Goal: Task Accomplishment & Management: Use online tool/utility

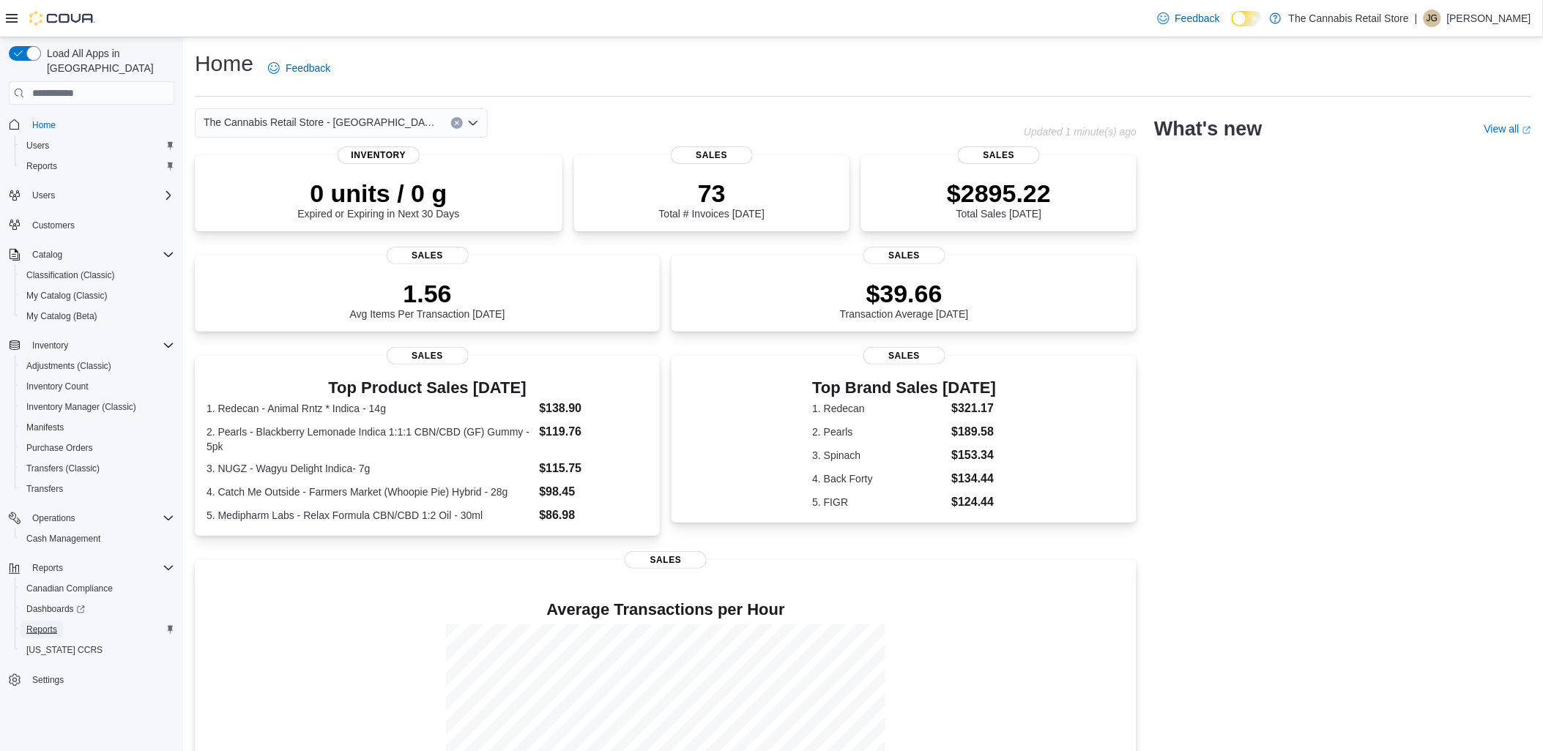
click at [53, 624] on span "Reports" at bounding box center [41, 630] width 31 height 12
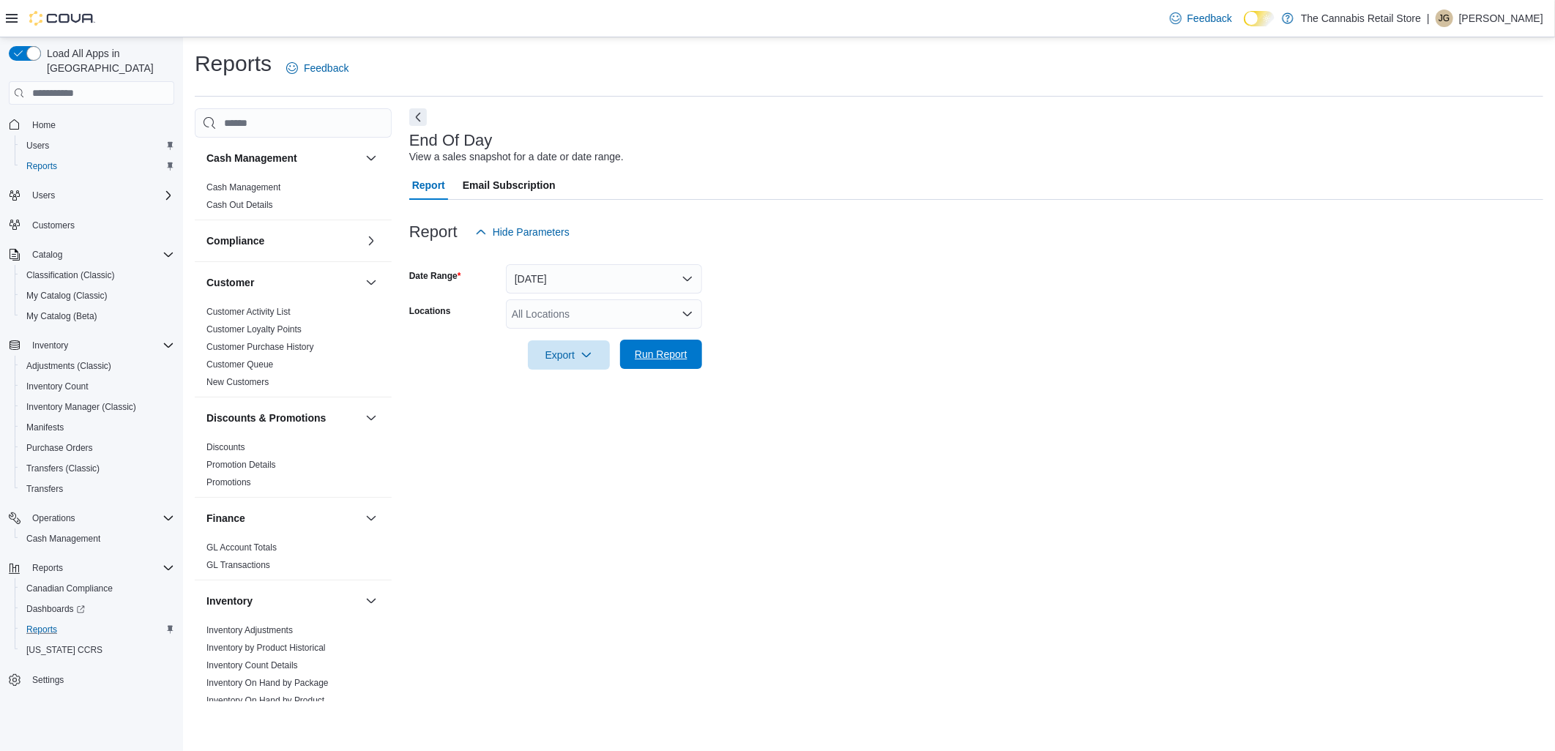
click at [658, 347] on span "Run Report" at bounding box center [661, 354] width 64 height 29
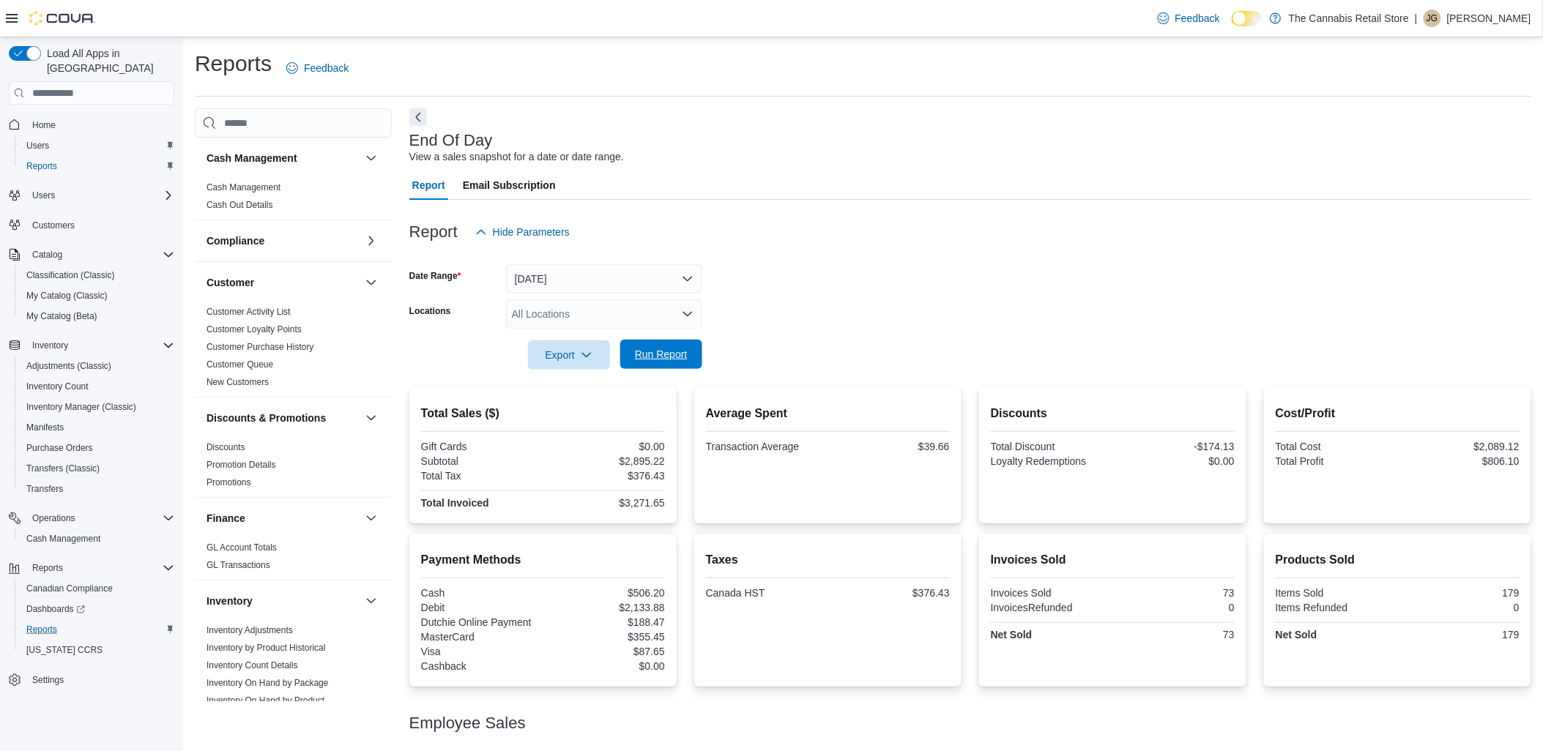
click at [665, 352] on span "Run Report" at bounding box center [661, 354] width 53 height 15
click at [47, 119] on span "Home" at bounding box center [43, 125] width 23 height 12
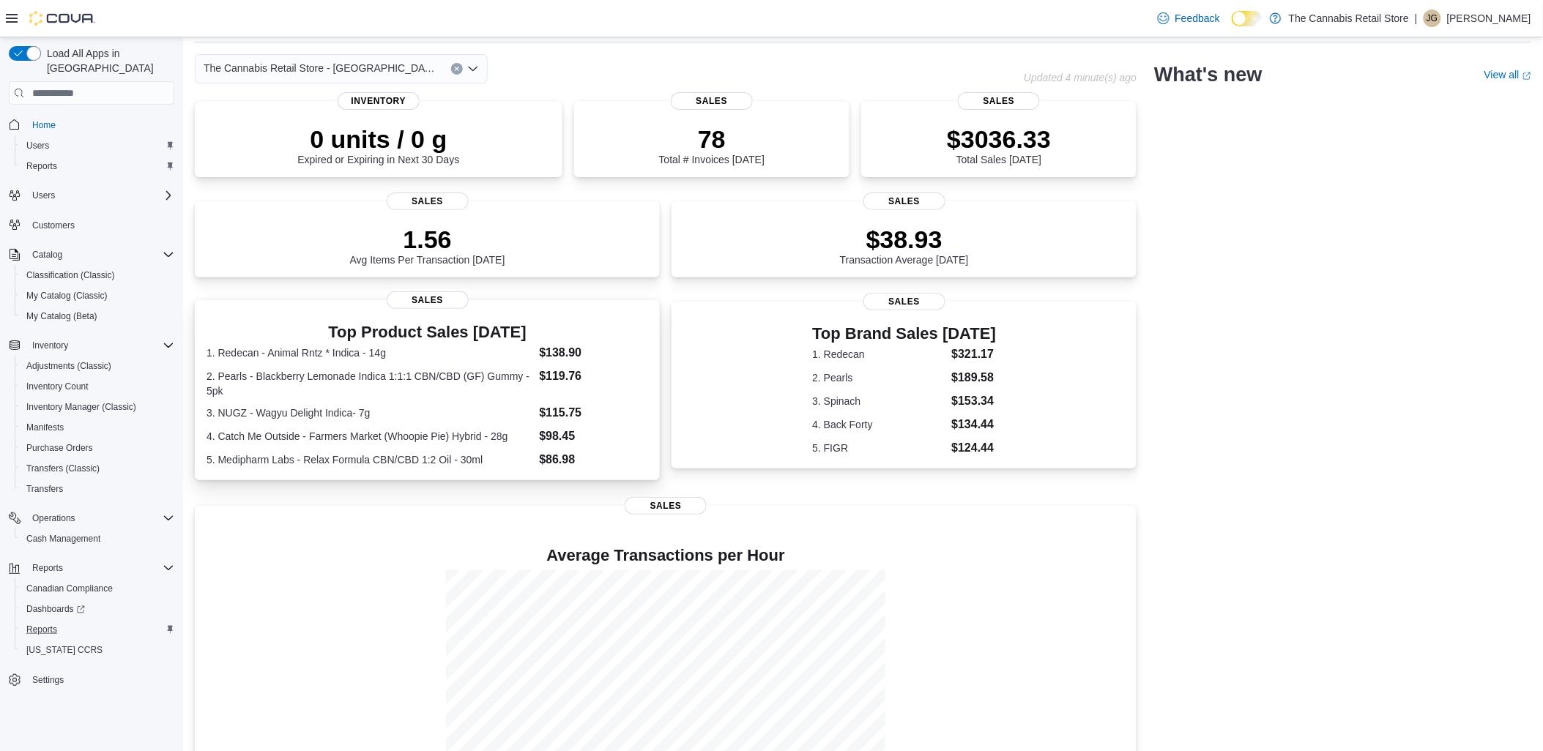
scroll to position [122, 0]
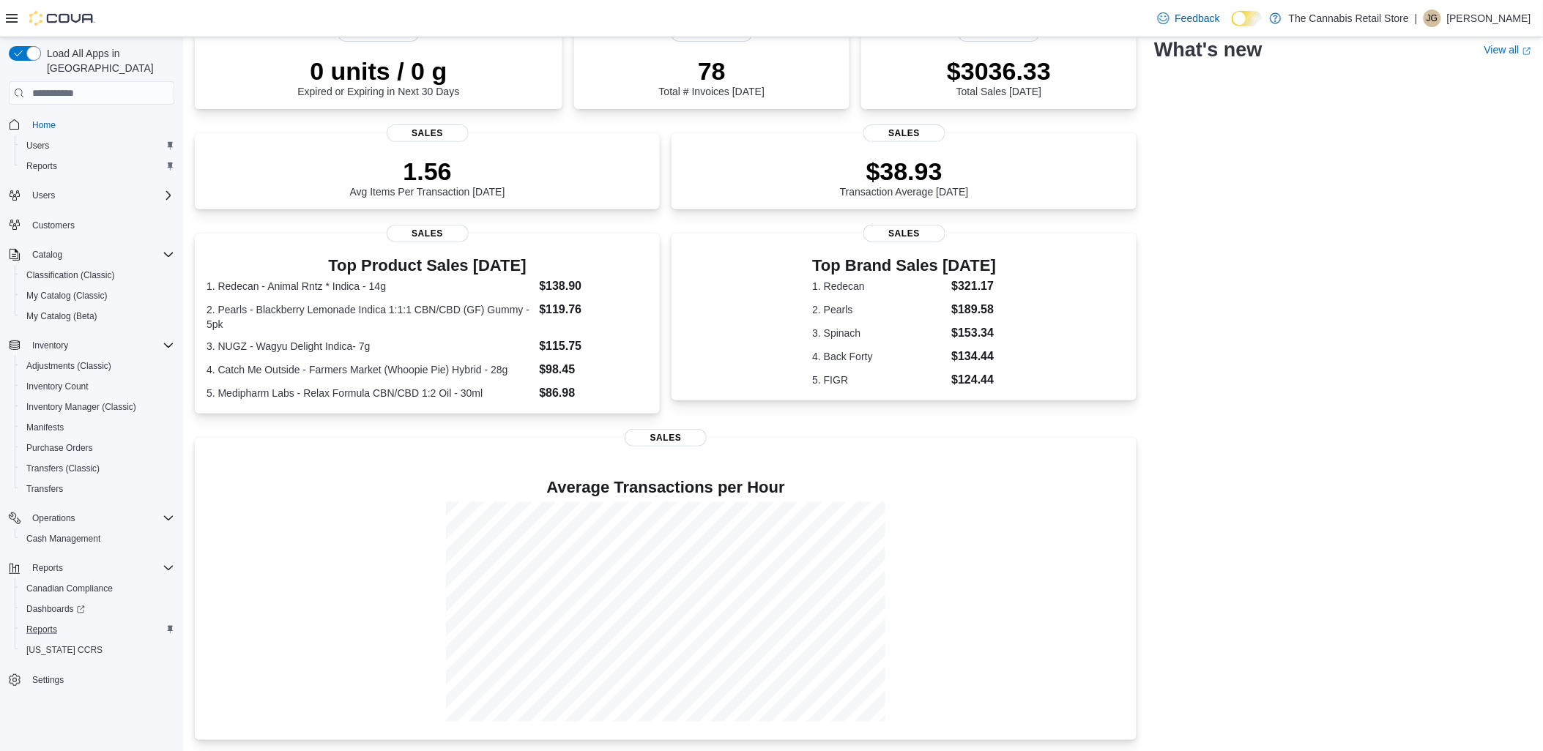
drag, startPoint x: 891, startPoint y: 624, endPoint x: 1367, endPoint y: 400, distance: 526.1
click at [1367, 400] on div "The Cannabis Retail Store - Leamington Updated 4 minute(s) ago 0 units / 0 g Ex…" at bounding box center [863, 363] width 1336 height 754
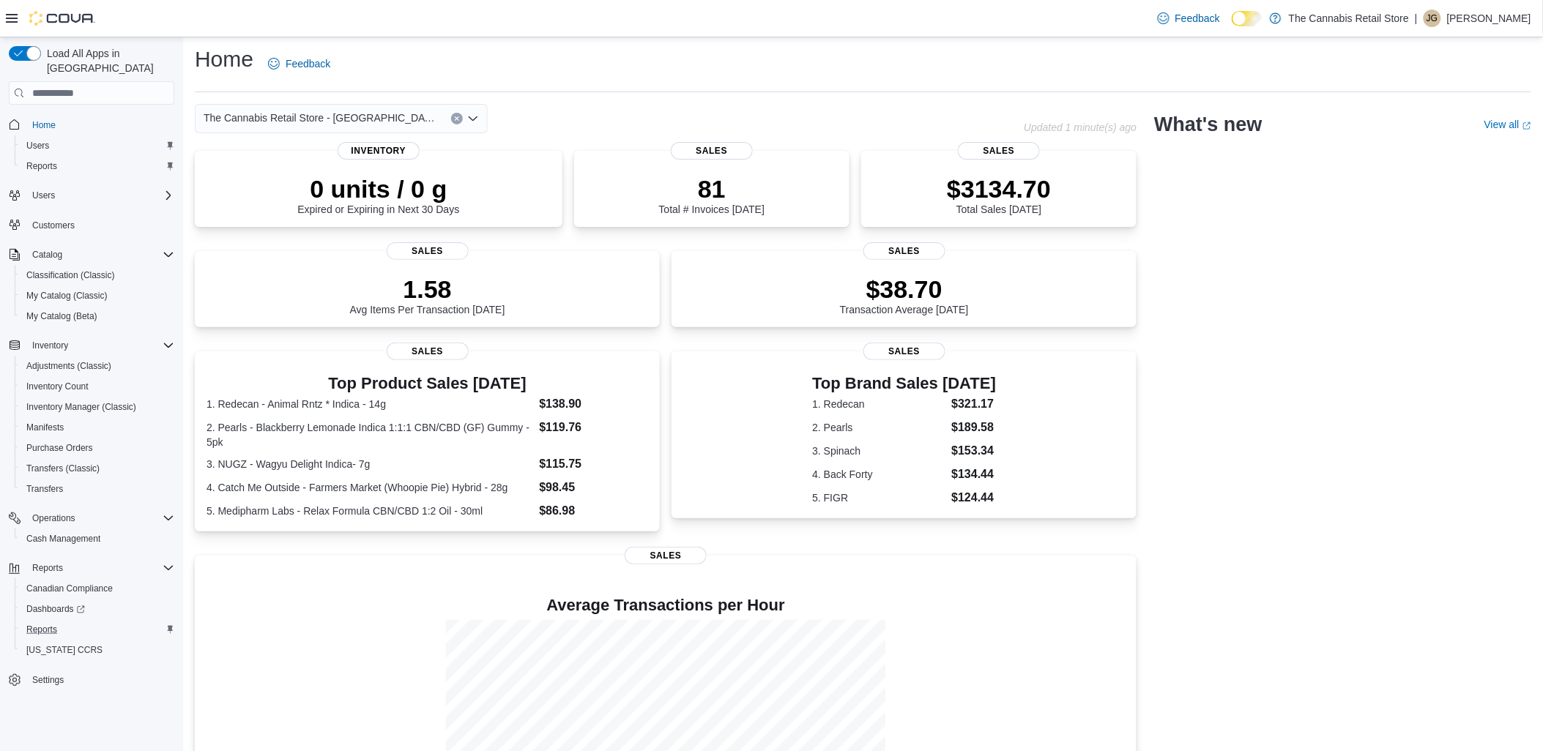
scroll to position [0, 0]
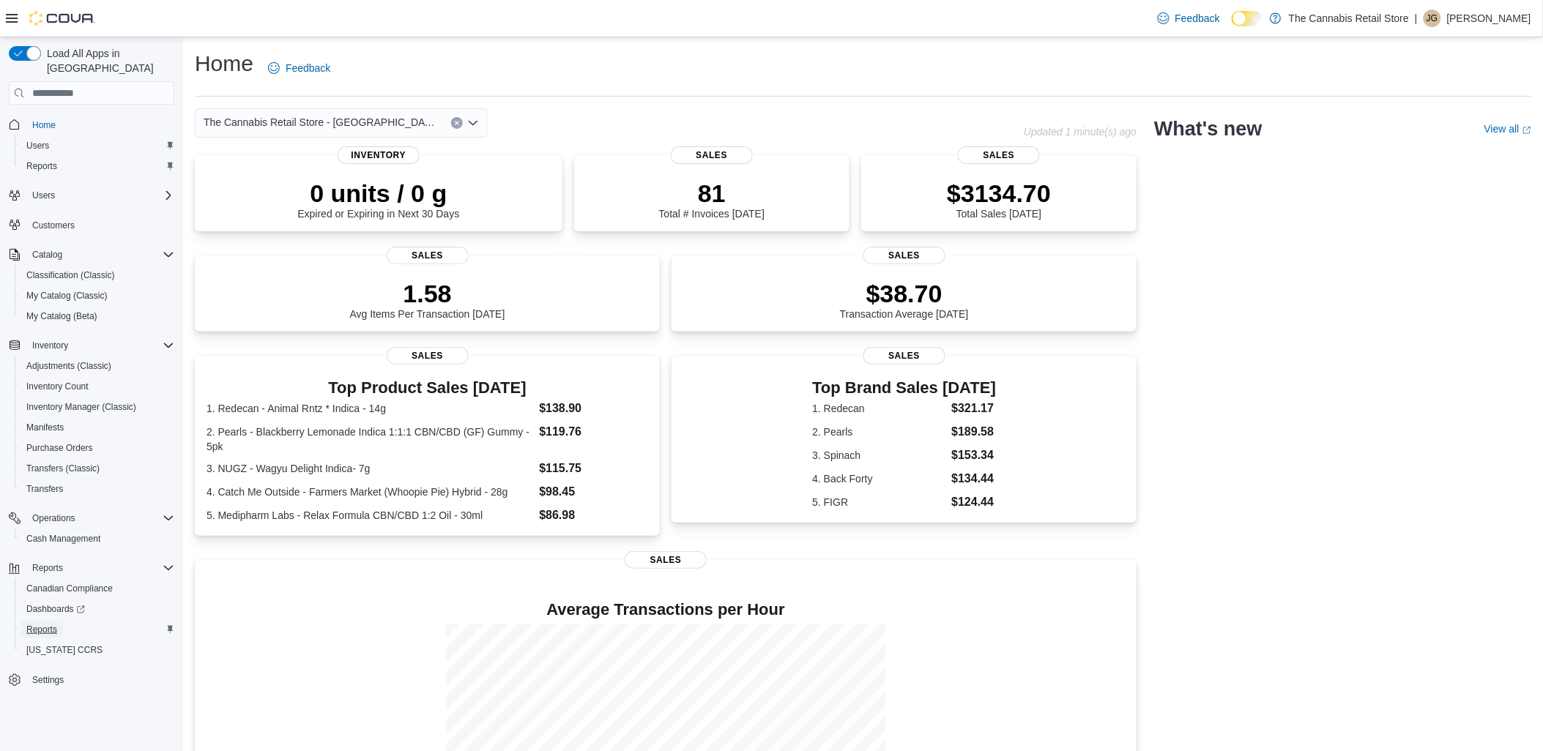
click at [50, 624] on span "Reports" at bounding box center [41, 630] width 31 height 12
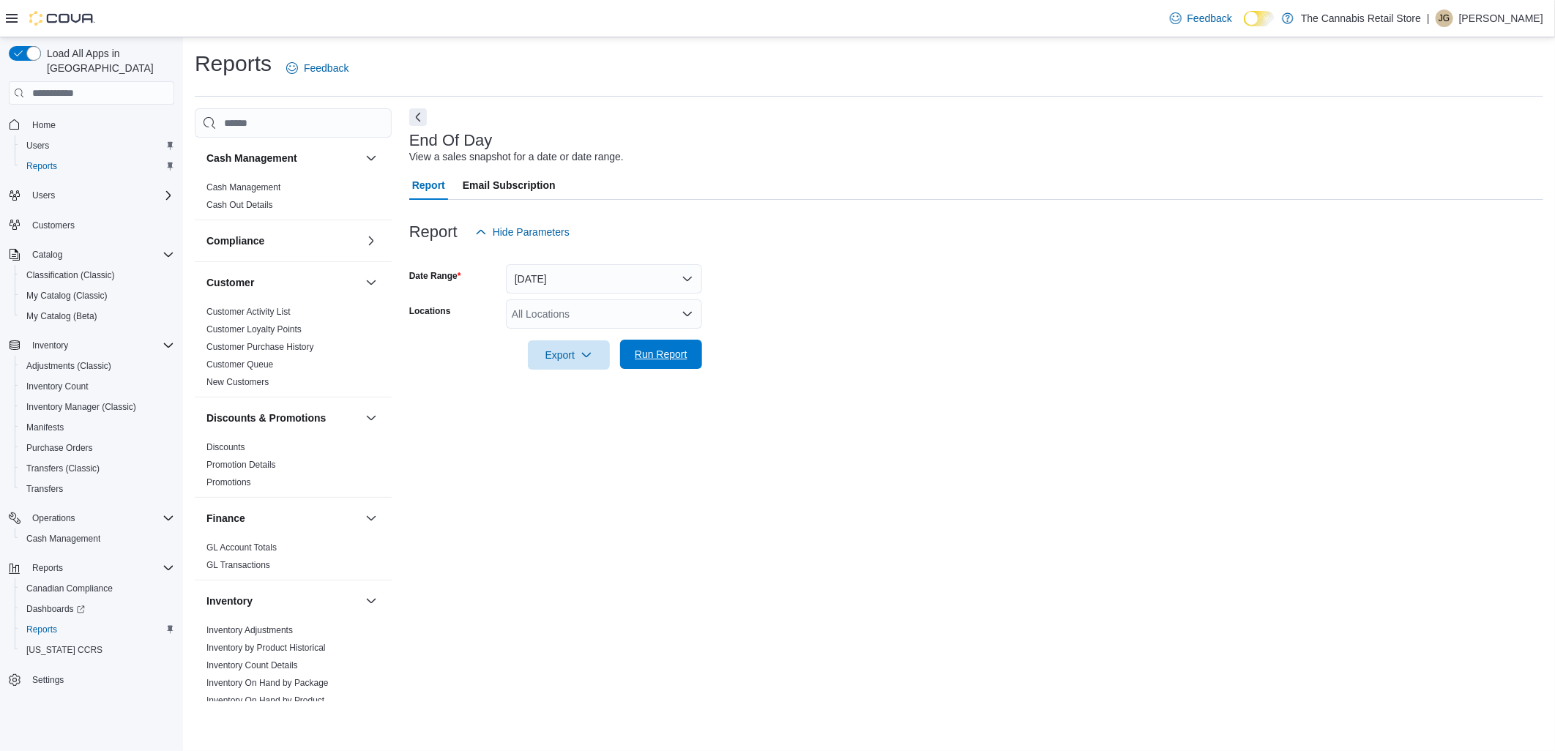
click at [663, 357] on span "Run Report" at bounding box center [661, 354] width 53 height 15
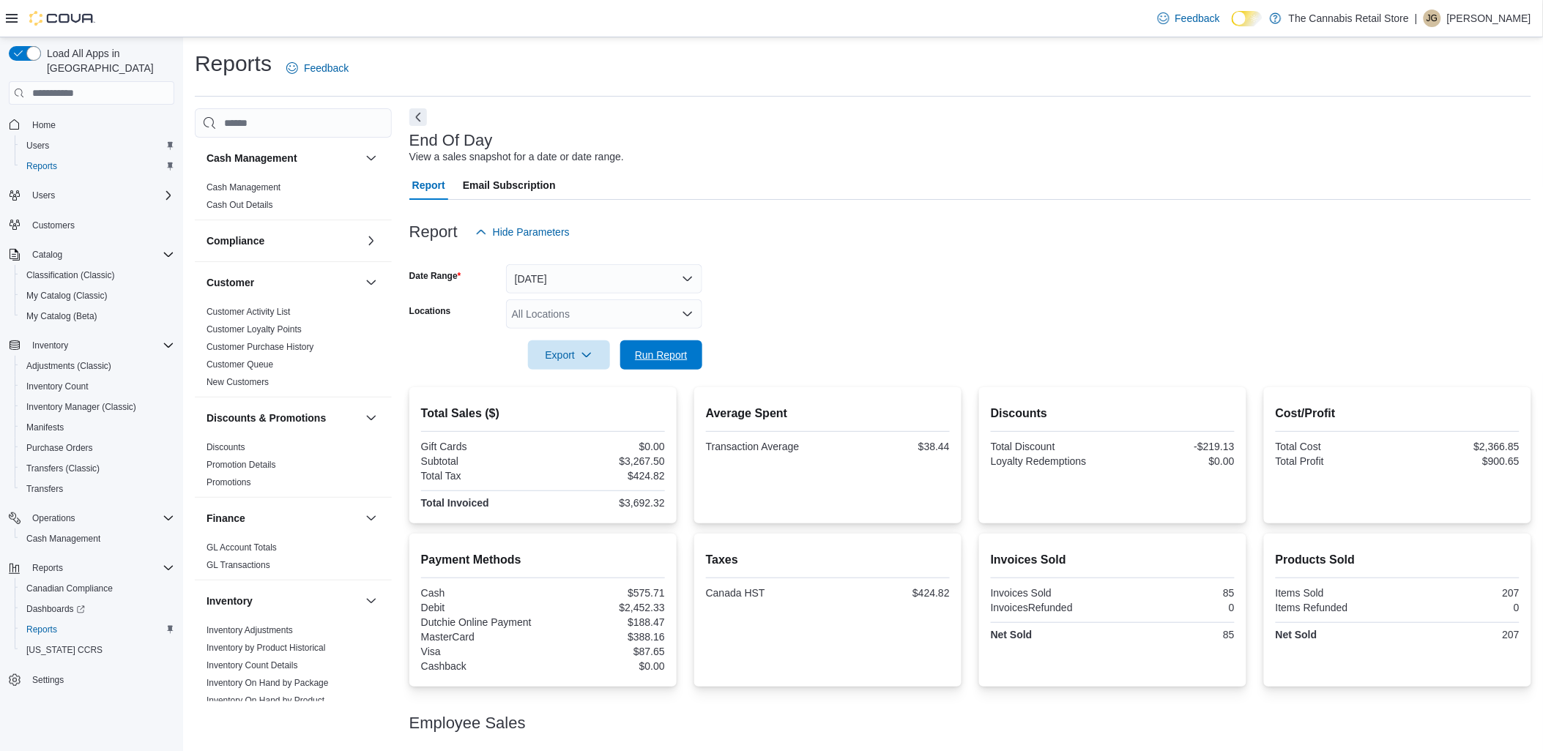
click at [696, 339] on form "Date Range Today Locations All Locations Export Run Report" at bounding box center [970, 308] width 1122 height 123
click at [663, 355] on span "Run Report" at bounding box center [661, 354] width 53 height 15
click at [42, 119] on span "Home" at bounding box center [43, 125] width 23 height 12
